Goal: Task Accomplishment & Management: Use online tool/utility

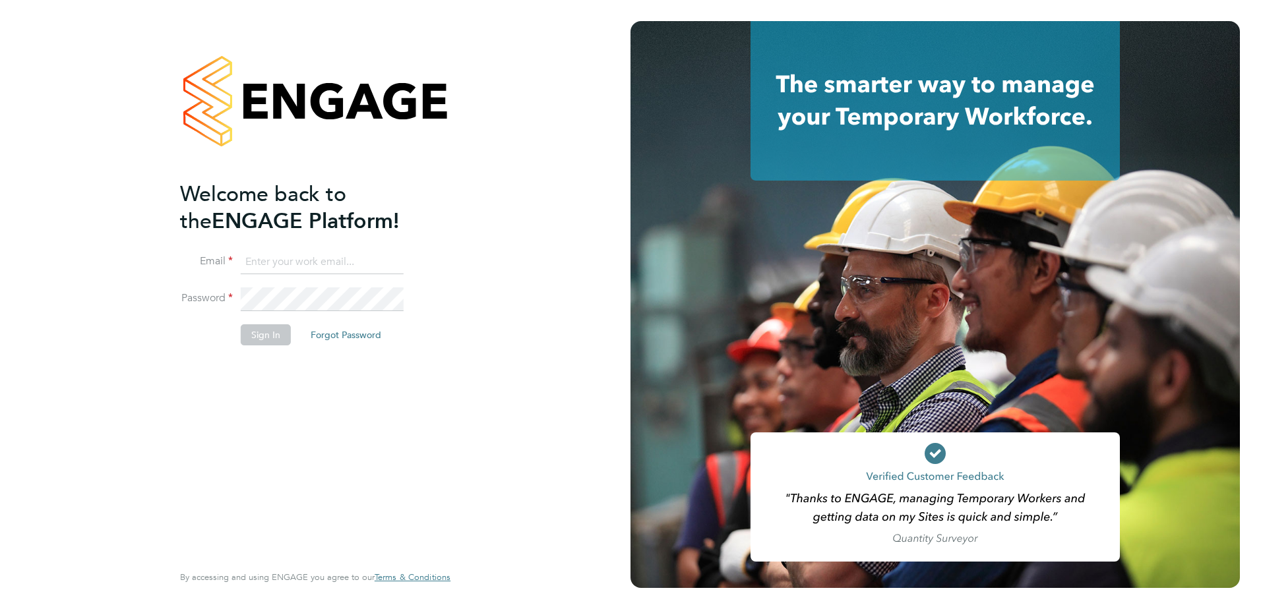
type input "jayne.cadman@vistry.co.uk"
click at [262, 330] on button "Sign In" at bounding box center [266, 334] width 50 height 21
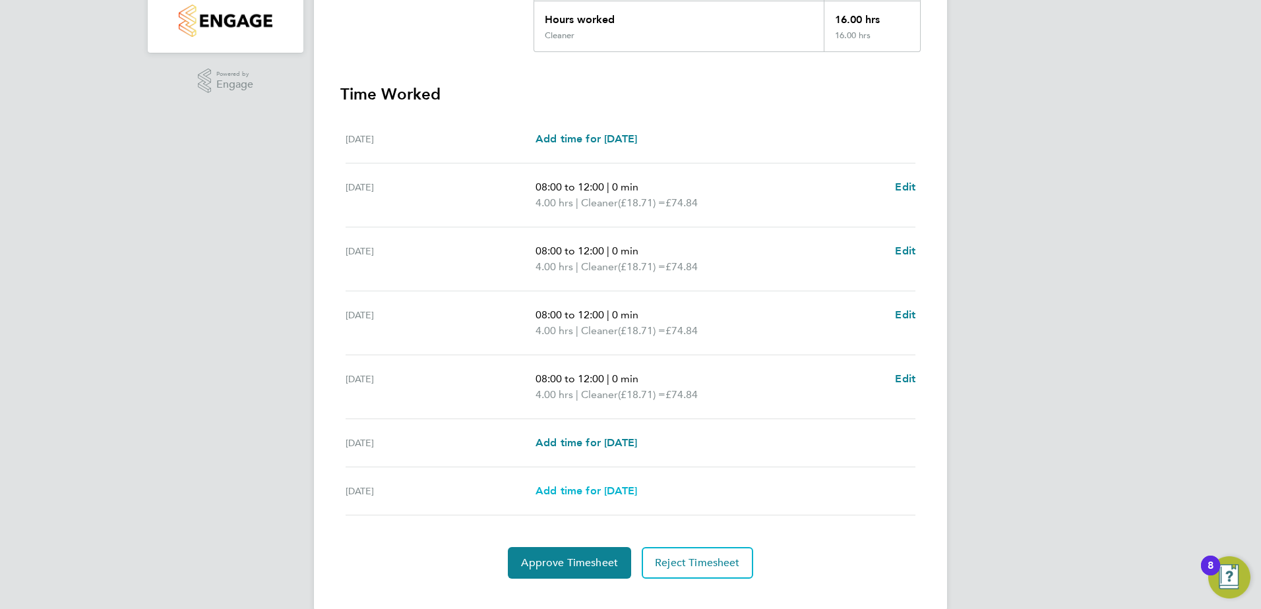
scroll to position [328, 0]
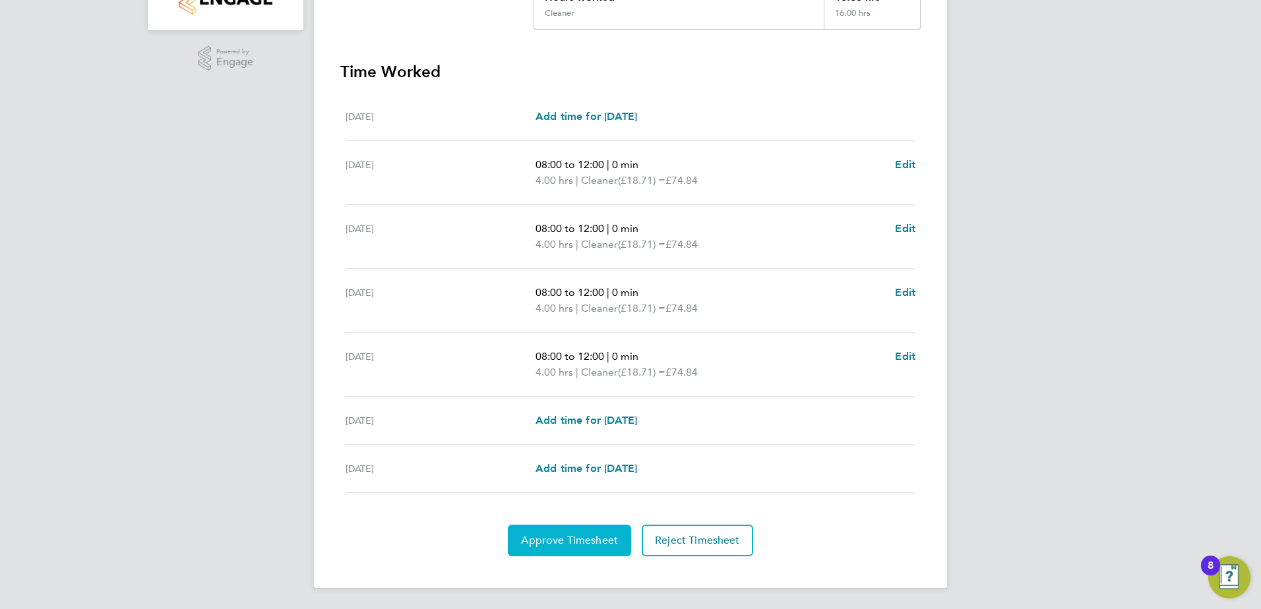
click at [572, 529] on button "Approve Timesheet" at bounding box center [569, 541] width 123 height 32
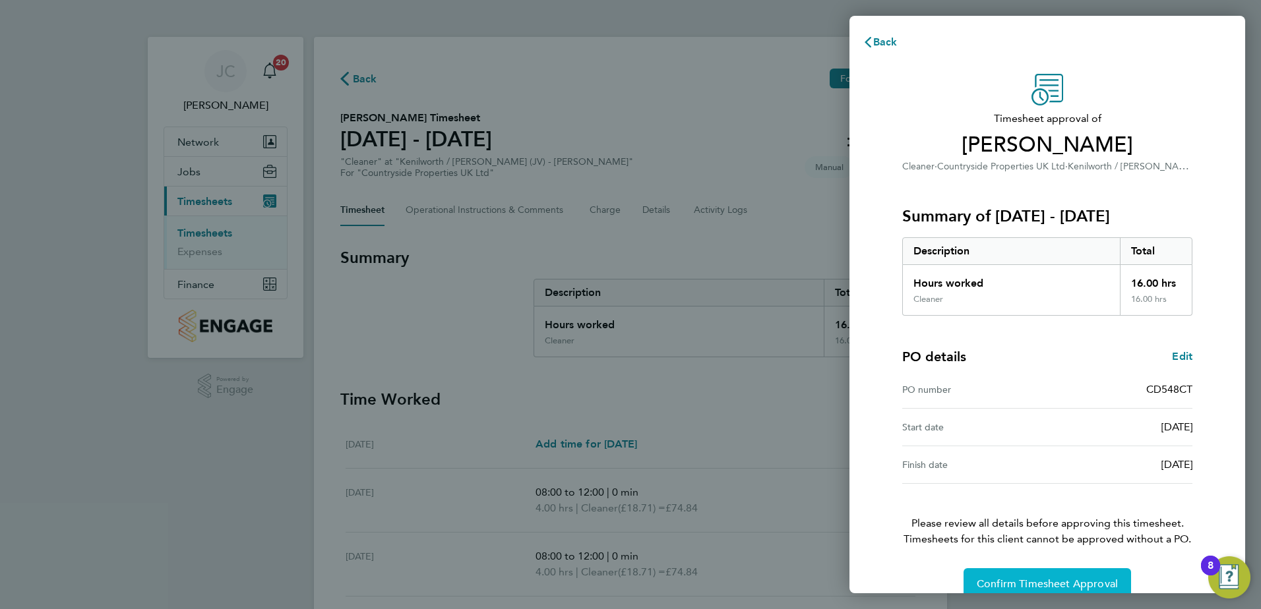
click at [1049, 590] on span "Confirm Timesheet Approval" at bounding box center [1046, 584] width 141 height 13
